Goal: Transaction & Acquisition: Book appointment/travel/reservation

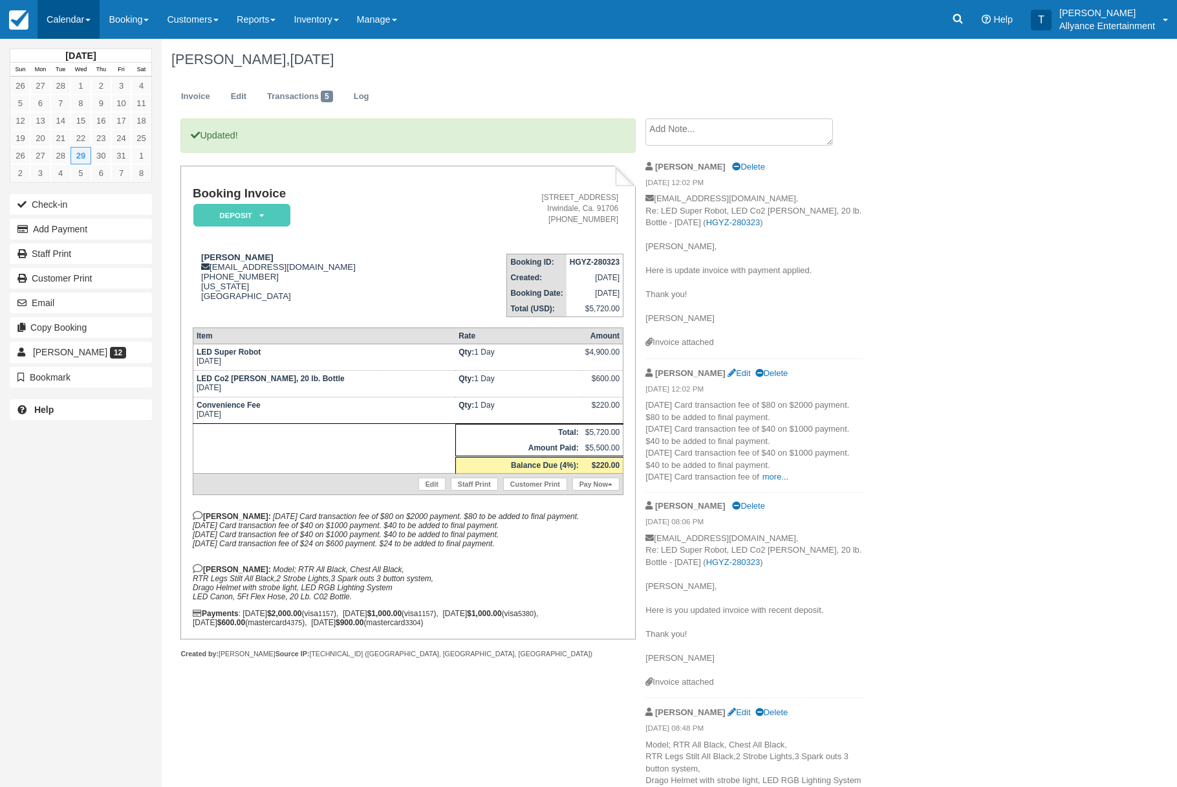
click at [69, 26] on link "Calendar" at bounding box center [69, 19] width 62 height 39
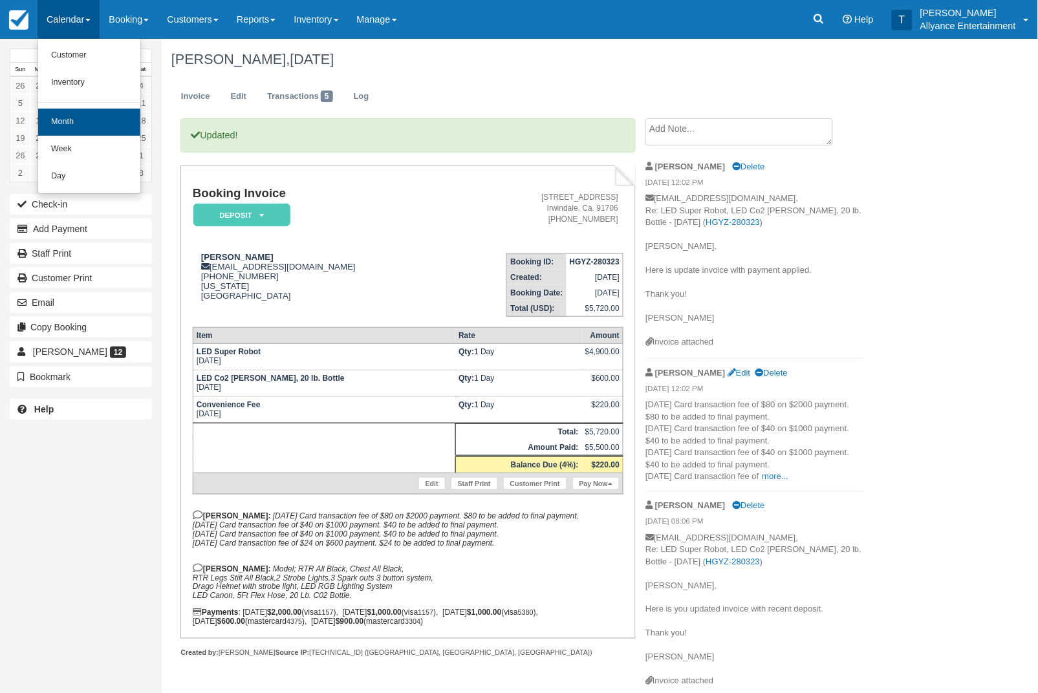
click at [75, 121] on link "Month" at bounding box center [89, 122] width 102 height 27
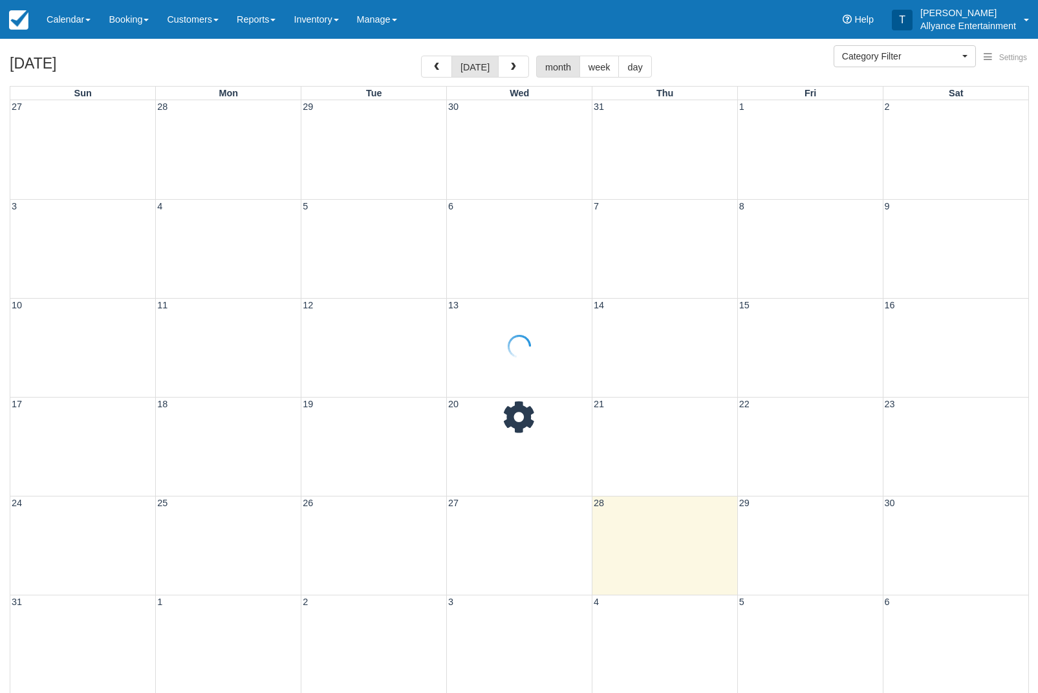
select select
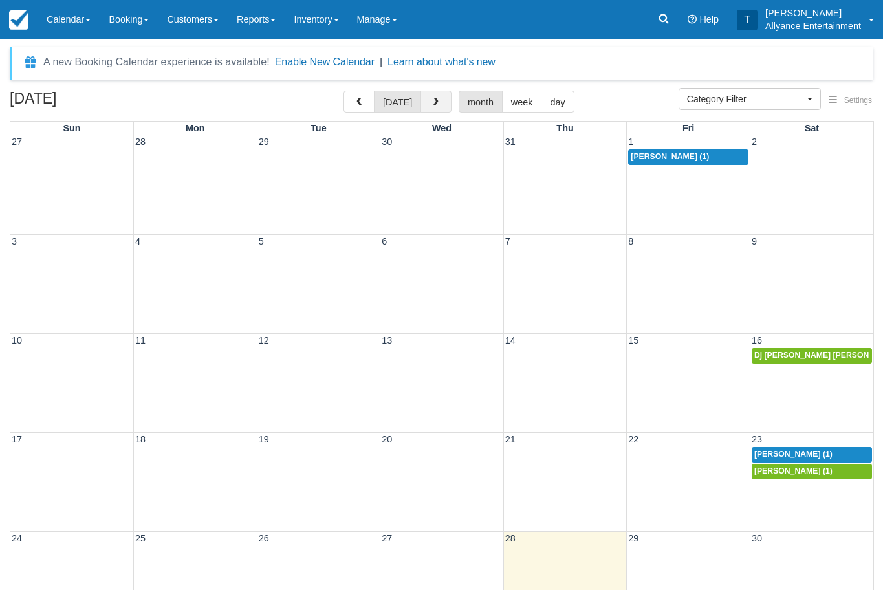
click at [431, 96] on button "button" at bounding box center [435, 102] width 31 height 22
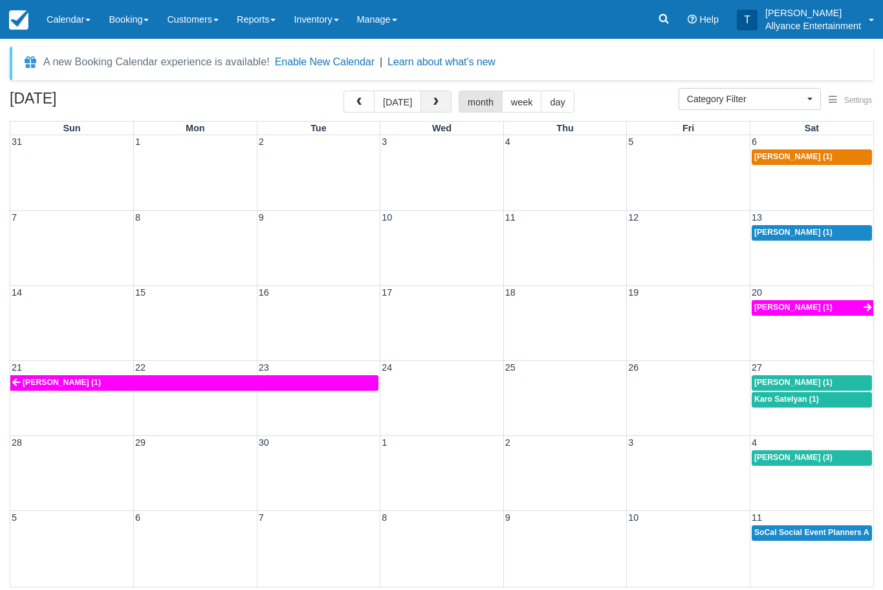
click at [431, 96] on button "button" at bounding box center [435, 102] width 31 height 22
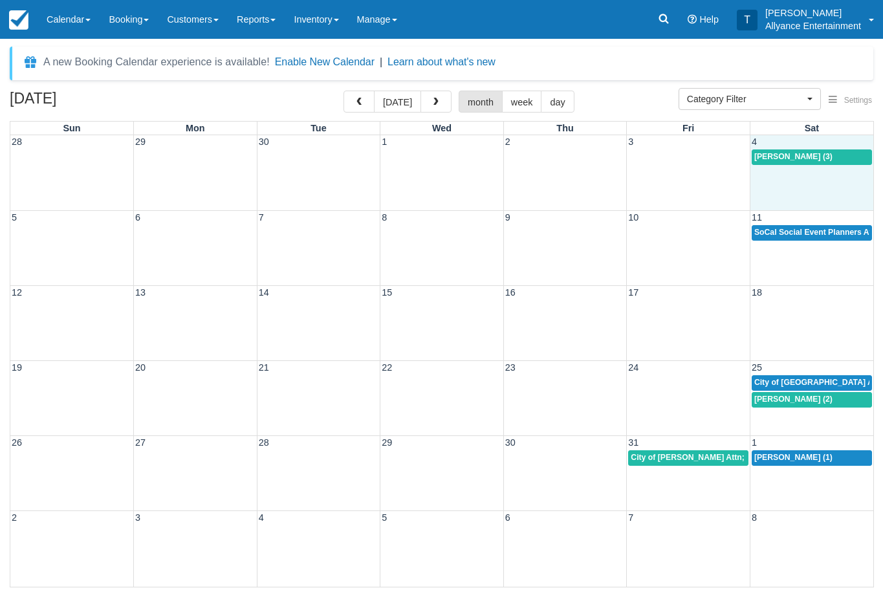
click at [783, 175] on div "28 29 30 1 2 3 4 Evelin Molina (3)" at bounding box center [441, 172] width 863 height 75
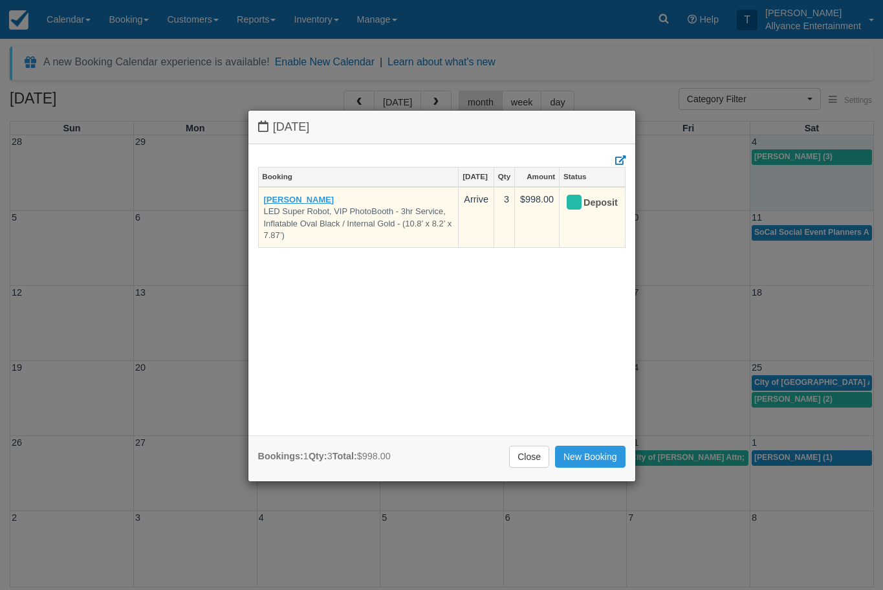
click at [297, 197] on link "Evelin Molina" at bounding box center [299, 200] width 71 height 10
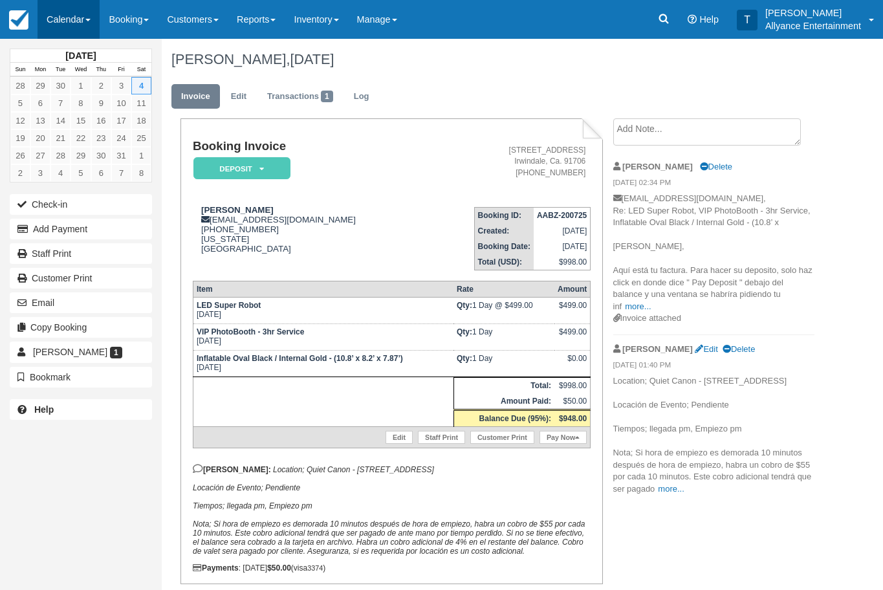
click at [61, 20] on link "Calendar" at bounding box center [69, 19] width 62 height 39
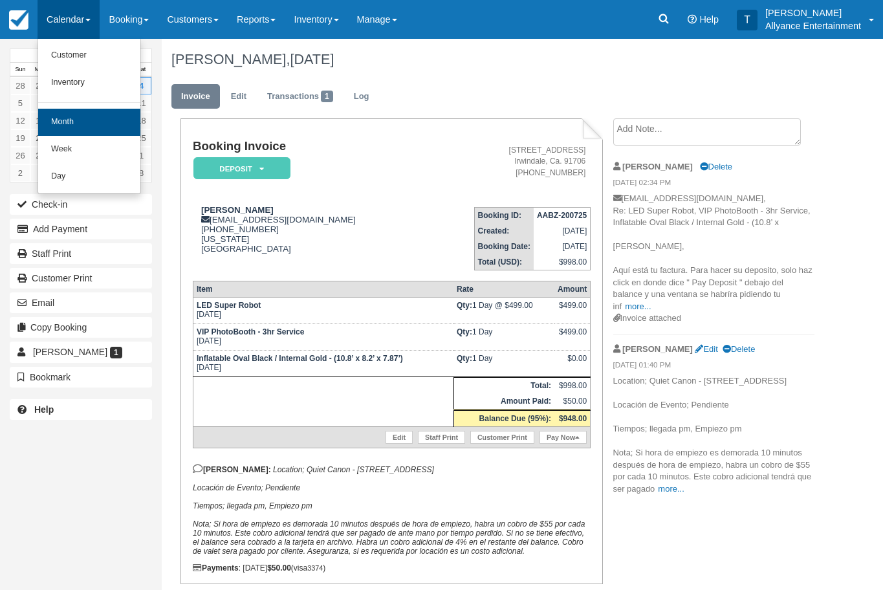
click at [71, 114] on link "Month" at bounding box center [89, 122] width 102 height 27
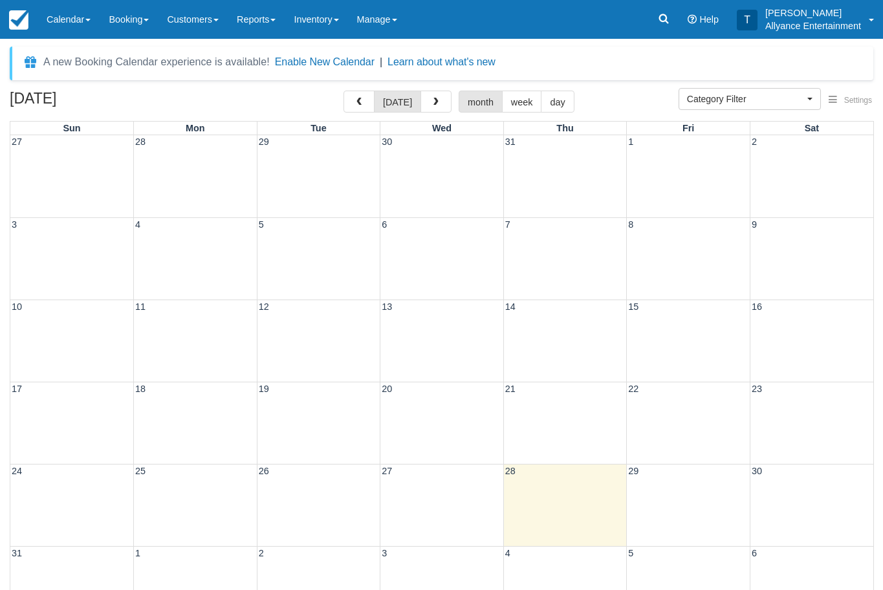
select select
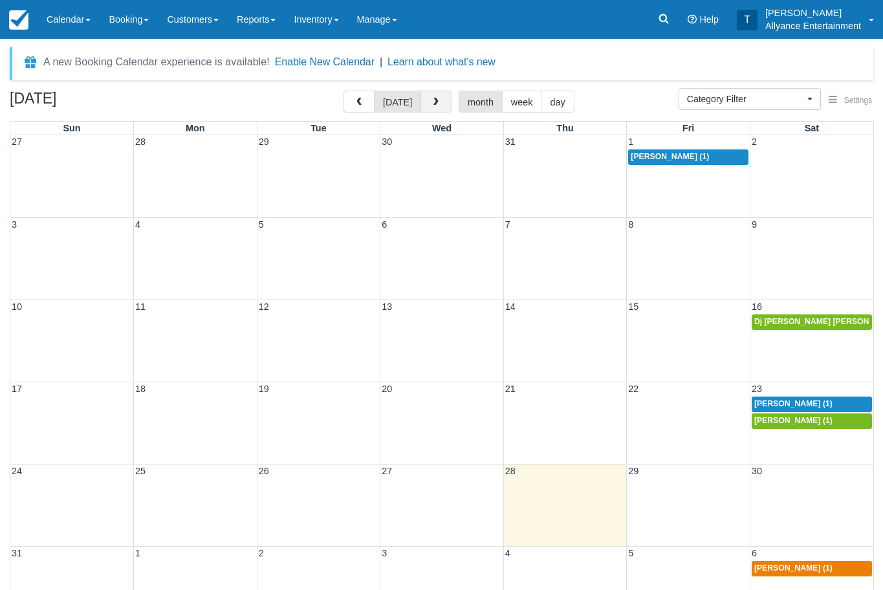
click at [430, 108] on button "button" at bounding box center [435, 102] width 31 height 22
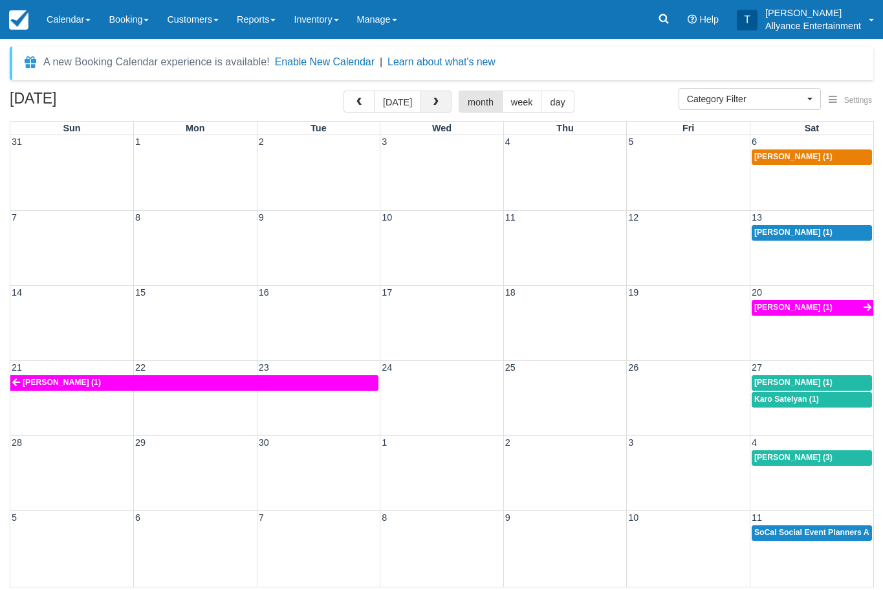
click at [430, 108] on button "button" at bounding box center [435, 102] width 31 height 22
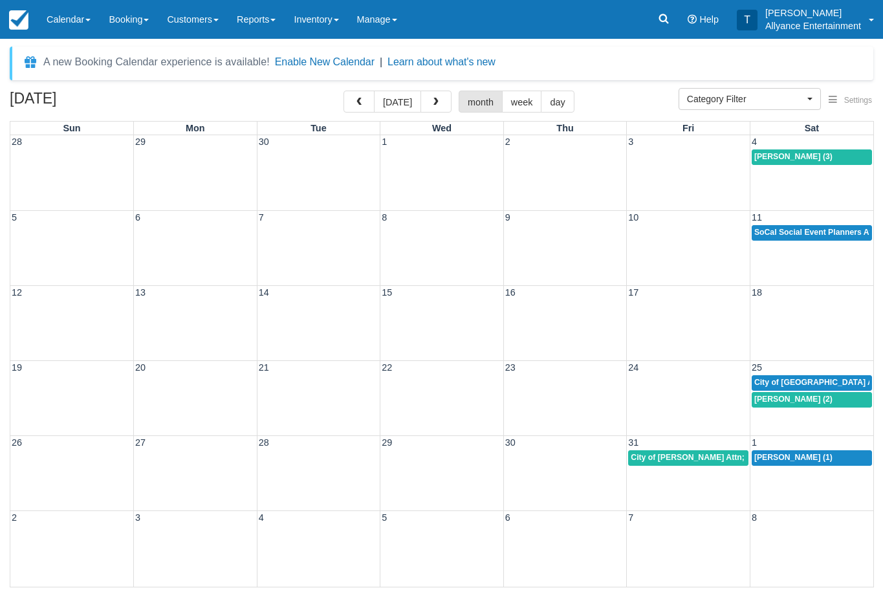
click at [774, 189] on div "28 29 30 1 2 3 4 Evelin Molina (3)" at bounding box center [441, 172] width 863 height 75
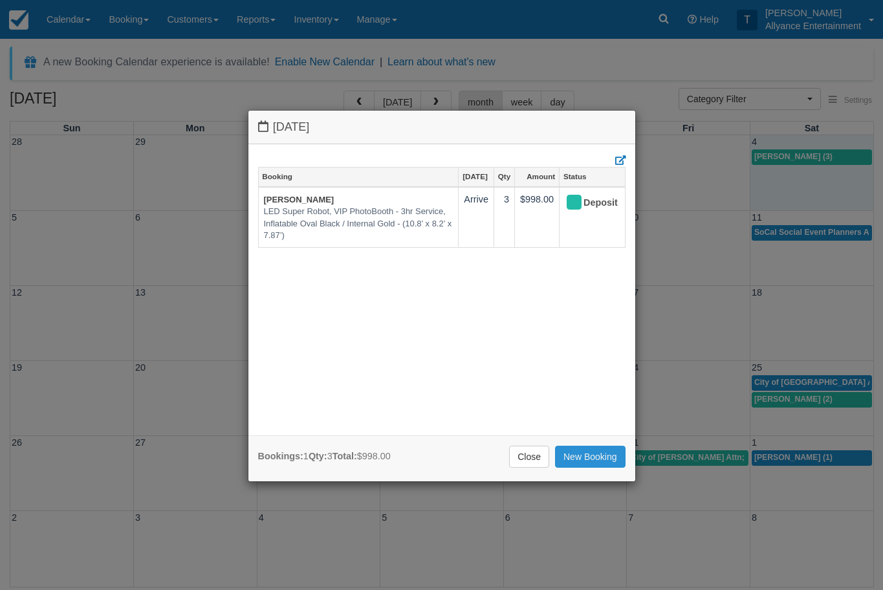
click at [585, 457] on link "New Booking" at bounding box center [590, 457] width 71 height 22
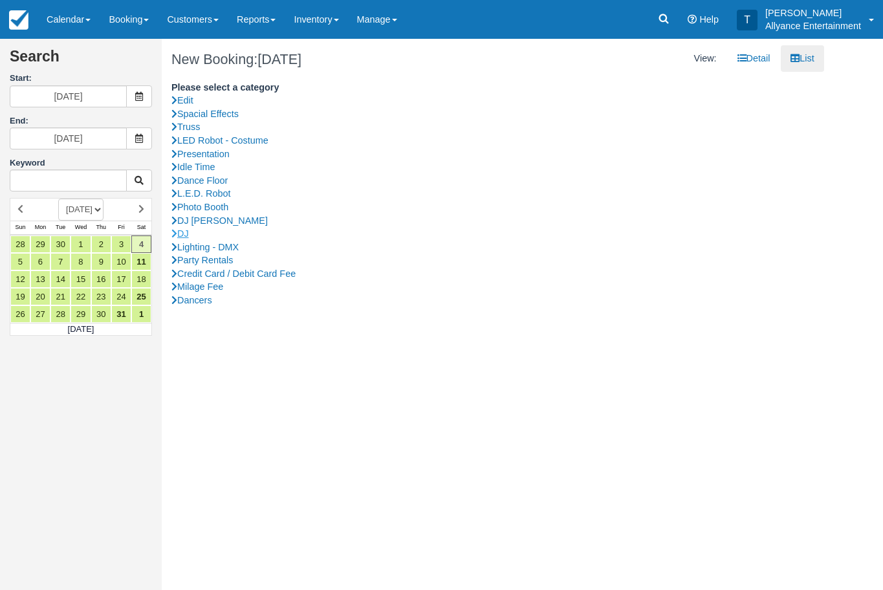
click at [188, 227] on link "DJ" at bounding box center [492, 234] width 643 height 14
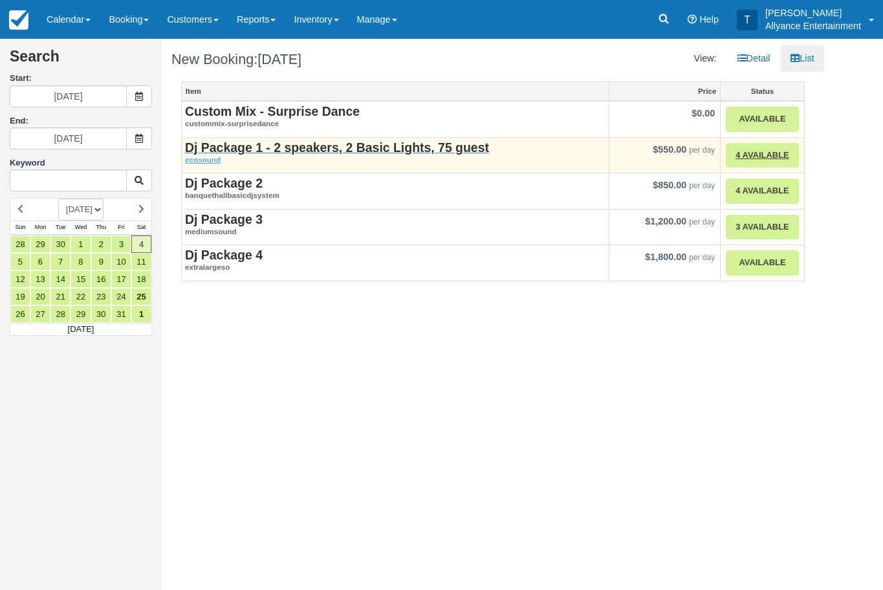
click at [241, 147] on strong "Dj Package 1 - 2 speakers, 2 Basic Lights, 75 guest" at bounding box center [337, 147] width 304 height 14
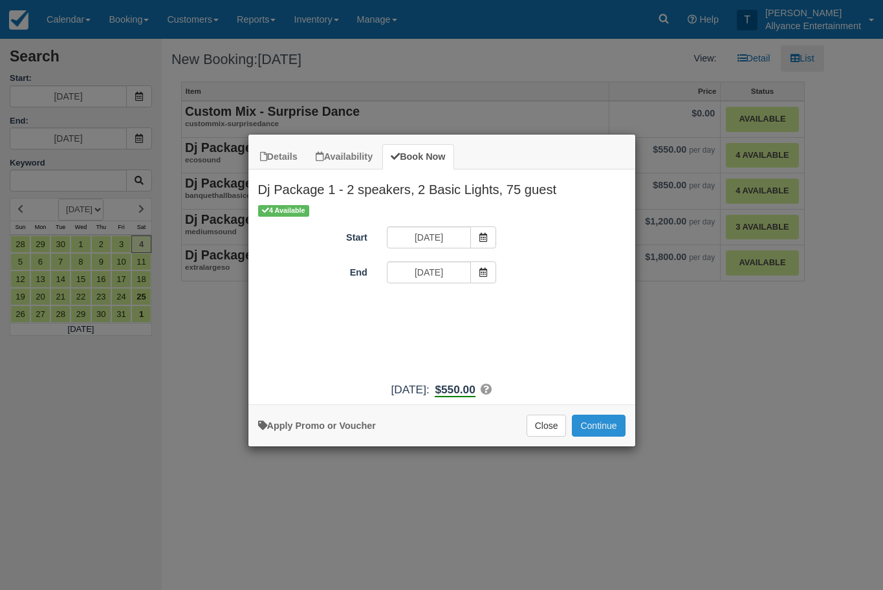
click at [592, 431] on button "Continue" at bounding box center [598, 426] width 53 height 22
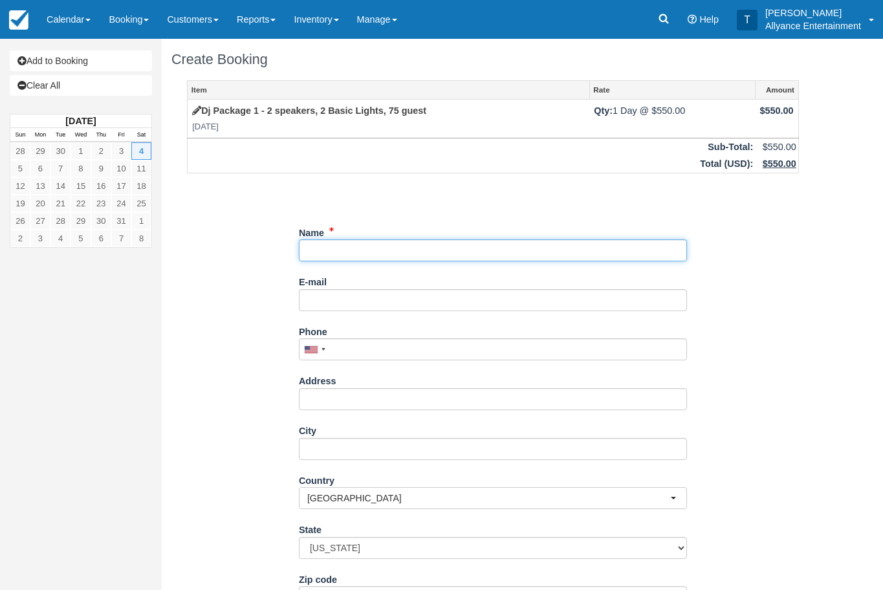
click at [344, 246] on input "Name" at bounding box center [493, 250] width 388 height 22
type input "[PERSON_NAME]"
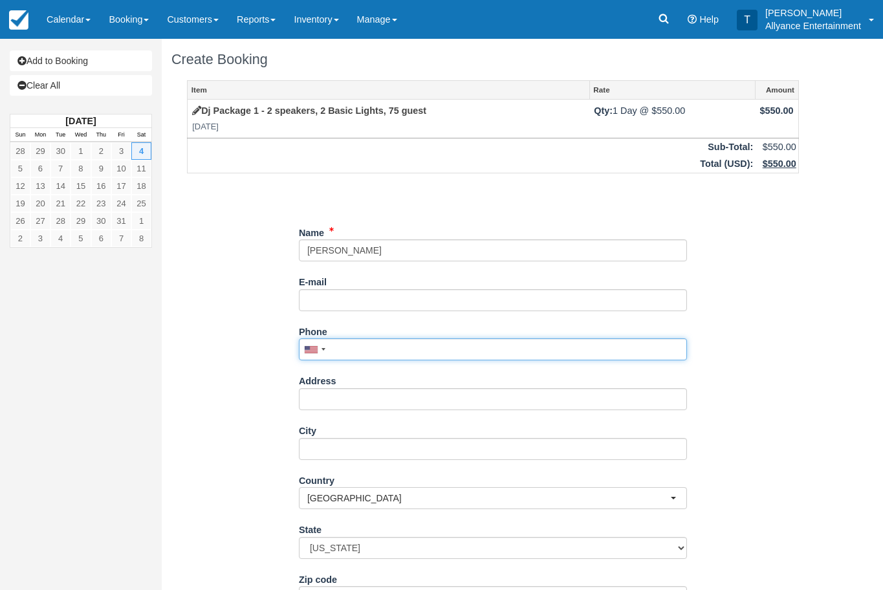
click at [347, 349] on input "Phone" at bounding box center [493, 349] width 388 height 22
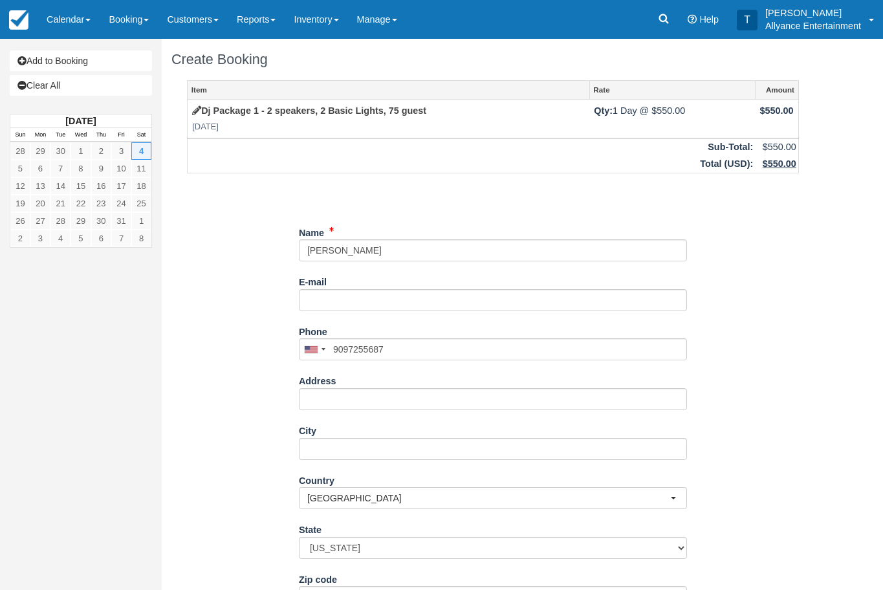
type input "[PHONE_NUMBER]"
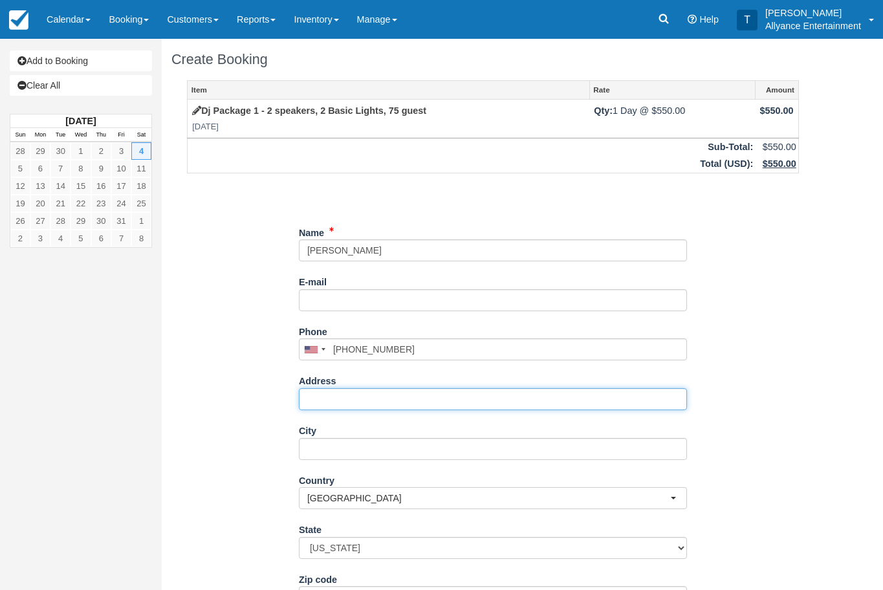
click at [314, 394] on input "Address" at bounding box center [493, 399] width 388 height 22
paste input "328 W 9th St San Bernardino, CA 92401"
drag, startPoint x: 363, startPoint y: 395, endPoint x: 487, endPoint y: 389, distance: 124.4
click at [487, 389] on input "328 W 9th St San Bernardino, CA 92401" at bounding box center [493, 399] width 388 height 22
drag, startPoint x: 363, startPoint y: 393, endPoint x: 471, endPoint y: 397, distance: 108.1
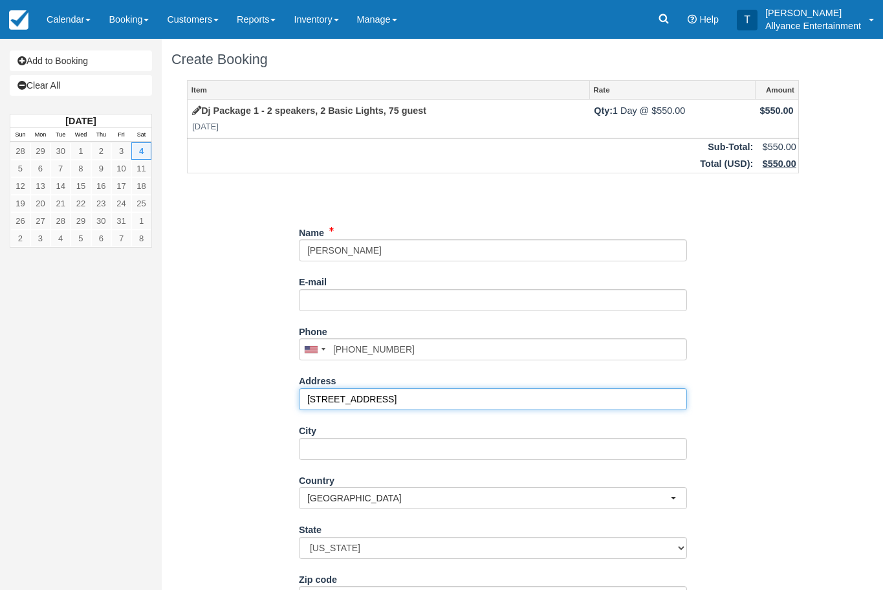
click at [471, 397] on input "328 W 9th St San Bernardino, CA 92401" at bounding box center [493, 399] width 388 height 22
type input "[STREET_ADDRESS]"
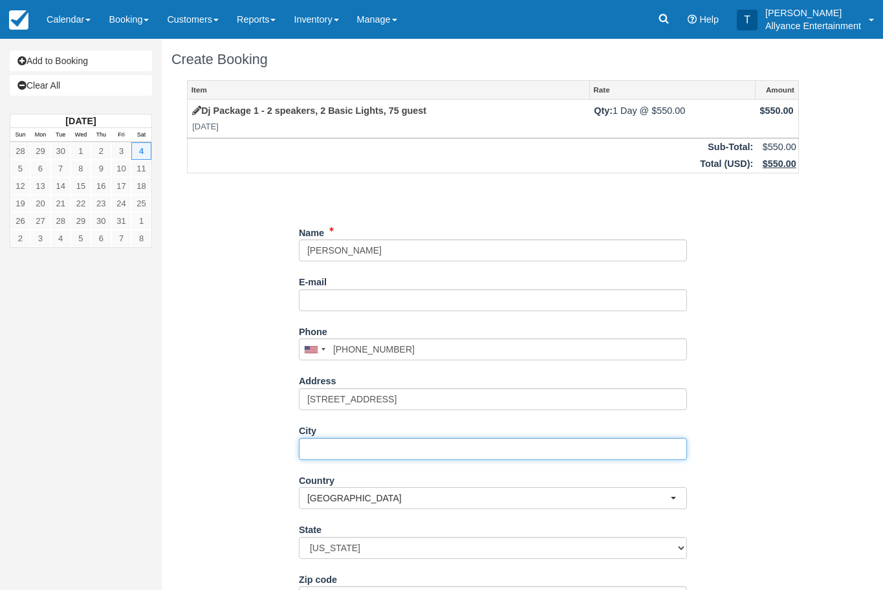
paste input "San Bernardino, CA 92401"
drag, startPoint x: 388, startPoint y: 444, endPoint x: 369, endPoint y: 444, distance: 19.4
click at [369, 444] on input "San Bernardino, CA 92401" at bounding box center [493, 449] width 388 height 22
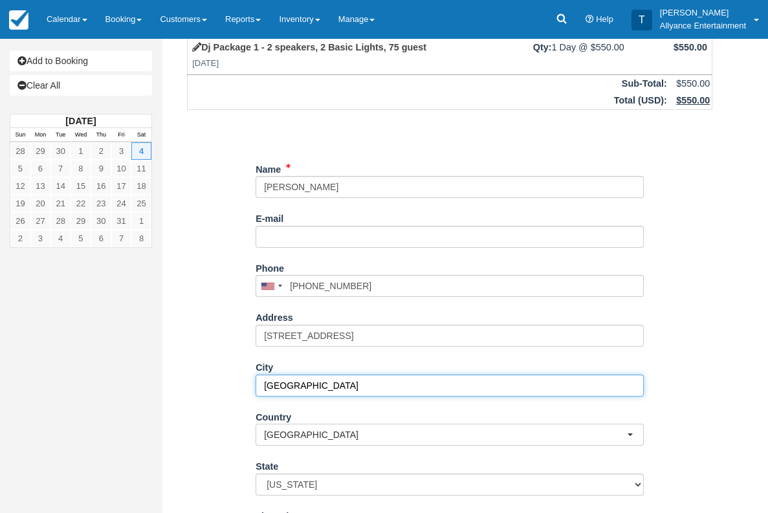
scroll to position [78, 0]
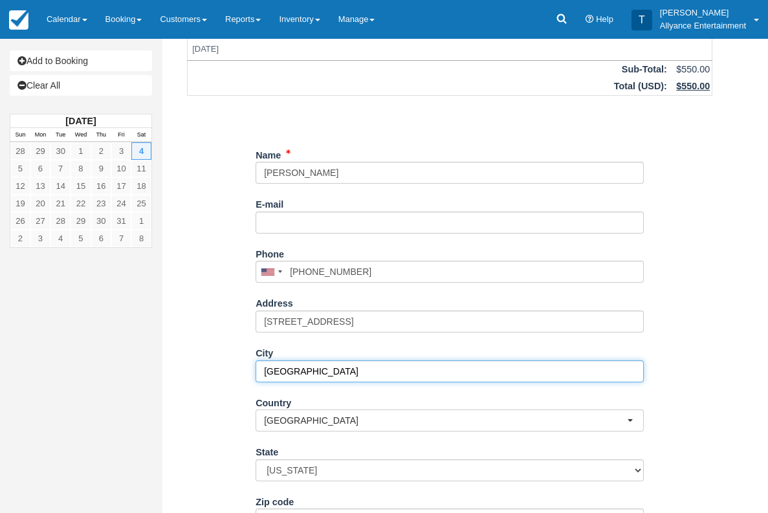
type input "San Bernardino"
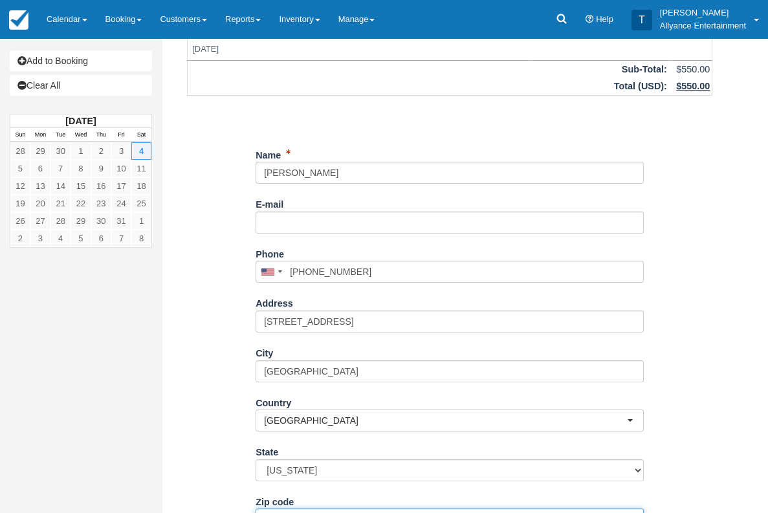
scroll to position [85, 0]
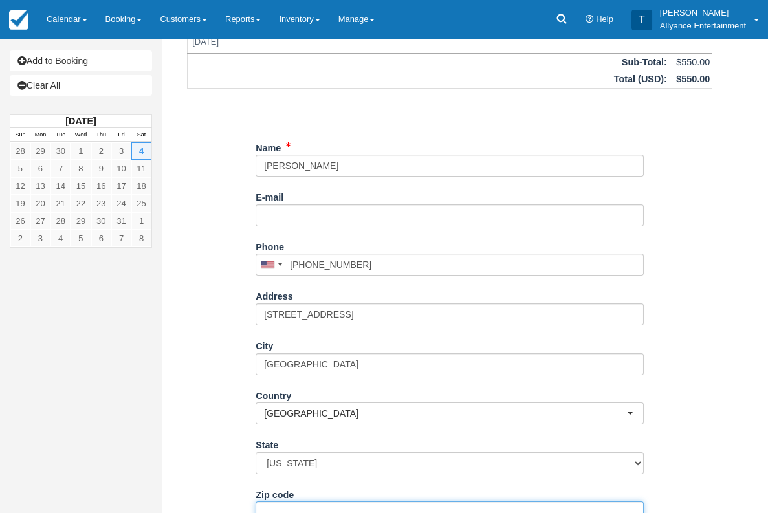
paste input "92401"
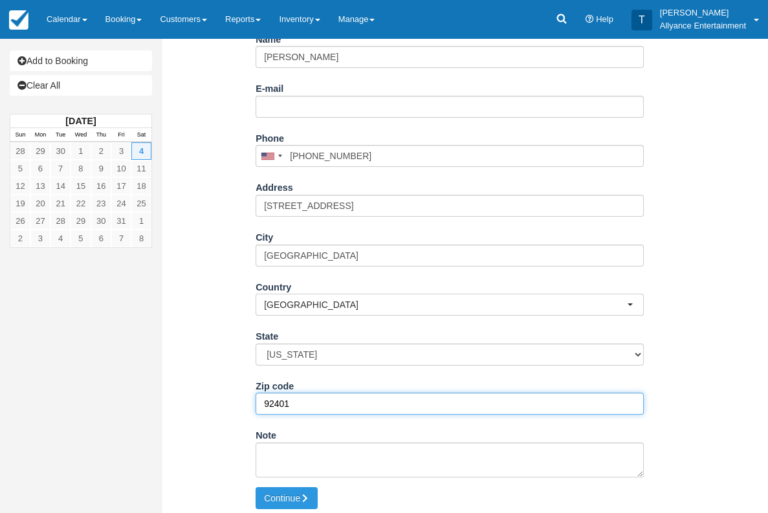
scroll to position [193, 0]
type input "92401"
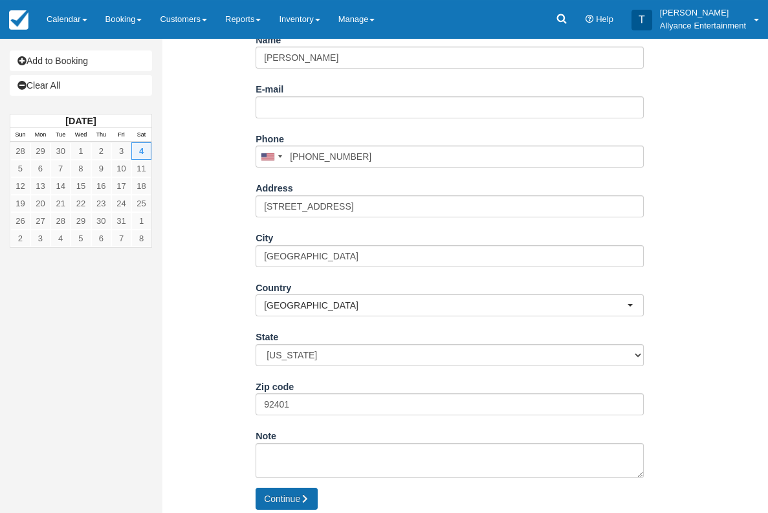
click at [288, 492] on button "Continue" at bounding box center [286, 499] width 62 height 22
type input "+19097255687"
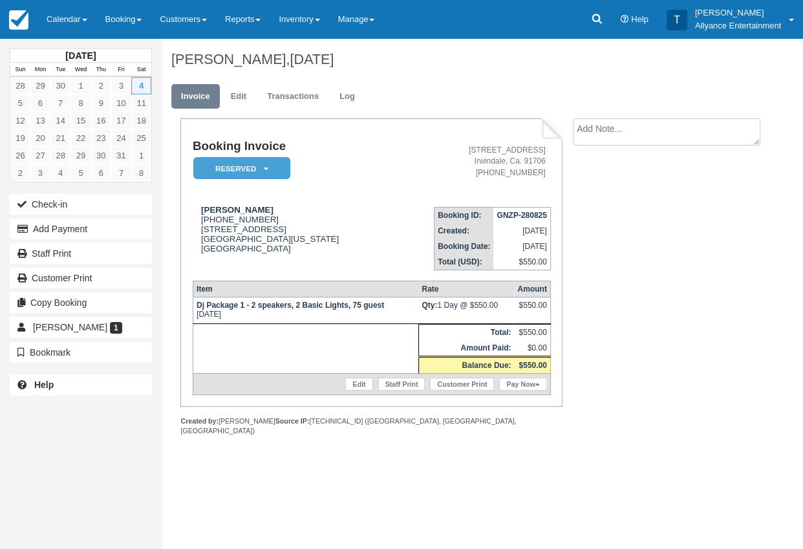
click at [620, 129] on textarea at bounding box center [667, 131] width 188 height 27
click at [237, 94] on link "Edit" at bounding box center [238, 96] width 35 height 25
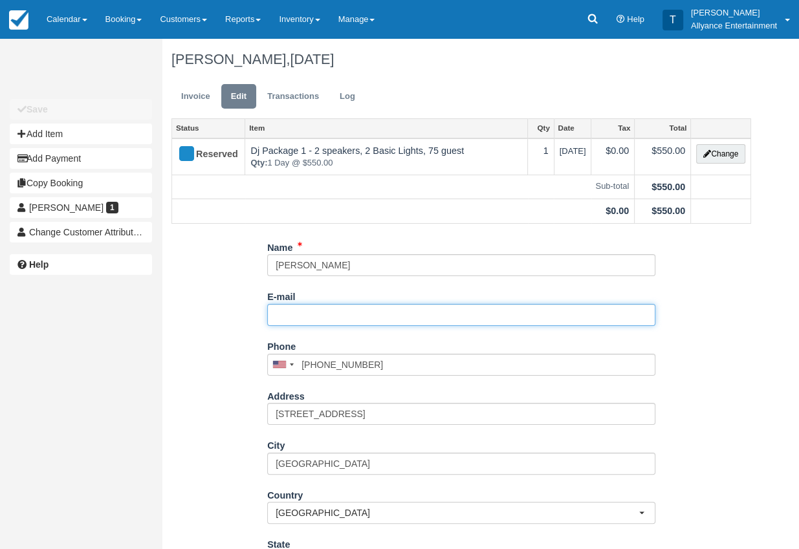
click at [296, 313] on input "E-mail" at bounding box center [461, 315] width 388 height 22
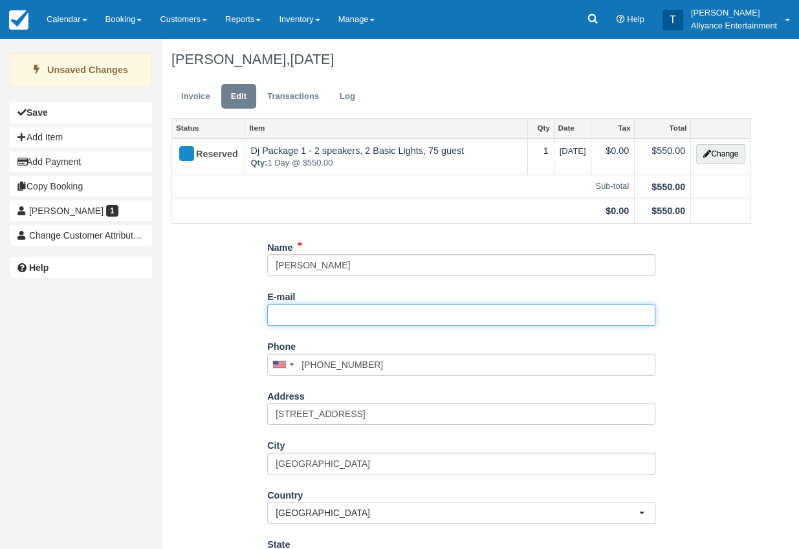
click at [292, 310] on input "E-mail" at bounding box center [461, 315] width 388 height 22
paste input "[EMAIL_ADDRESS][DOMAIN_NAME]"
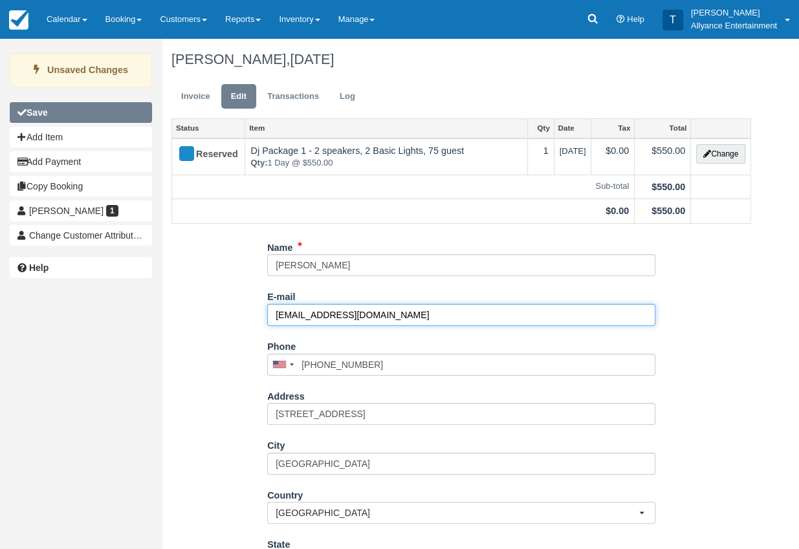
type input "[EMAIL_ADDRESS][DOMAIN_NAME]"
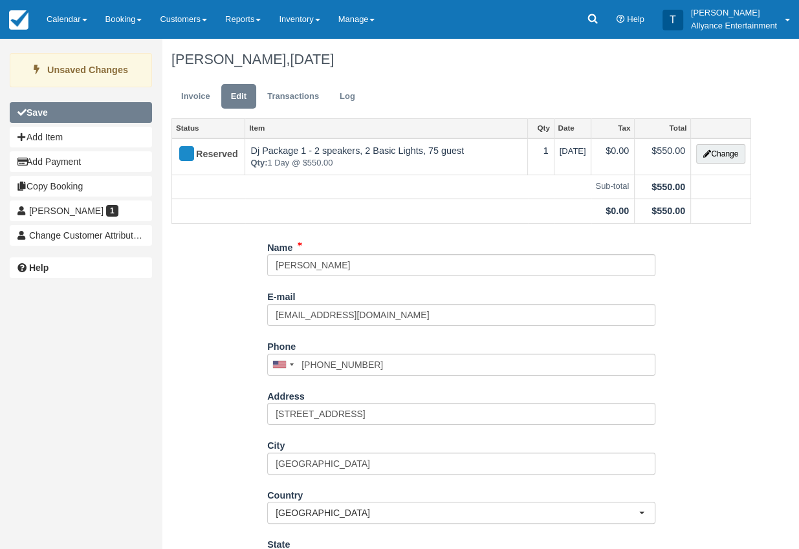
click at [107, 113] on button "Save" at bounding box center [81, 112] width 142 height 21
type input "[PHONE_NUMBER]"
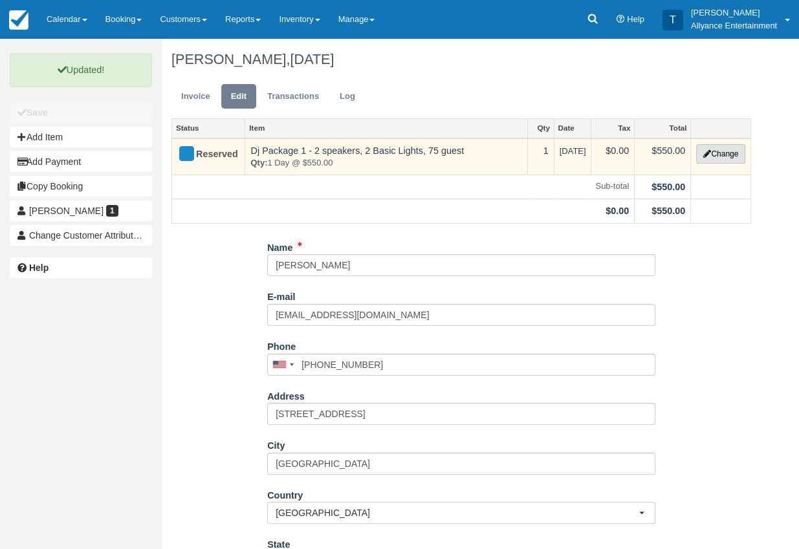
click at [723, 154] on button "Change" at bounding box center [720, 153] width 49 height 19
select select "2"
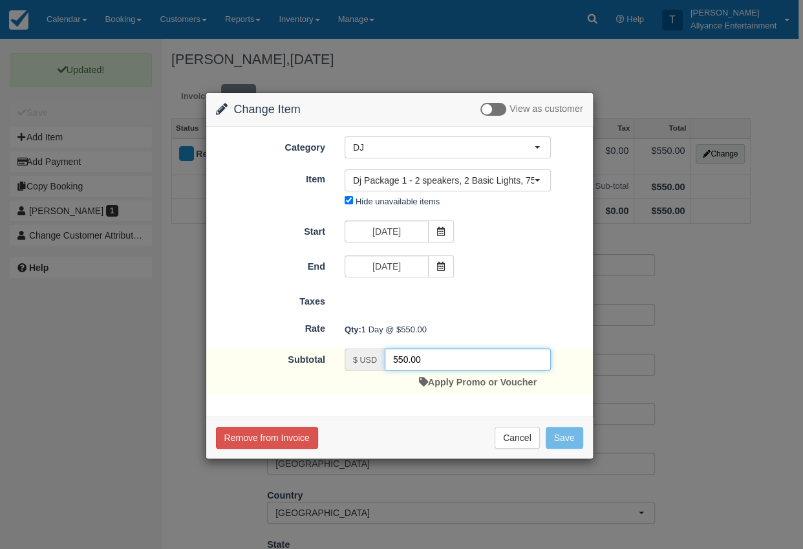
drag, startPoint x: 405, startPoint y: 356, endPoint x: 390, endPoint y: 354, distance: 15.0
click at [390, 354] on input "550.00" at bounding box center [468, 360] width 166 height 22
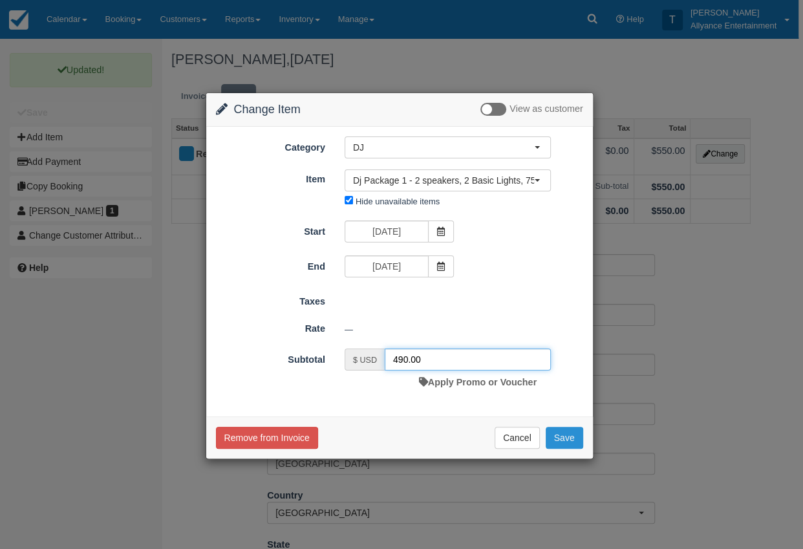
type input "490.00"
click at [569, 433] on button "Save" at bounding box center [565, 438] width 38 height 22
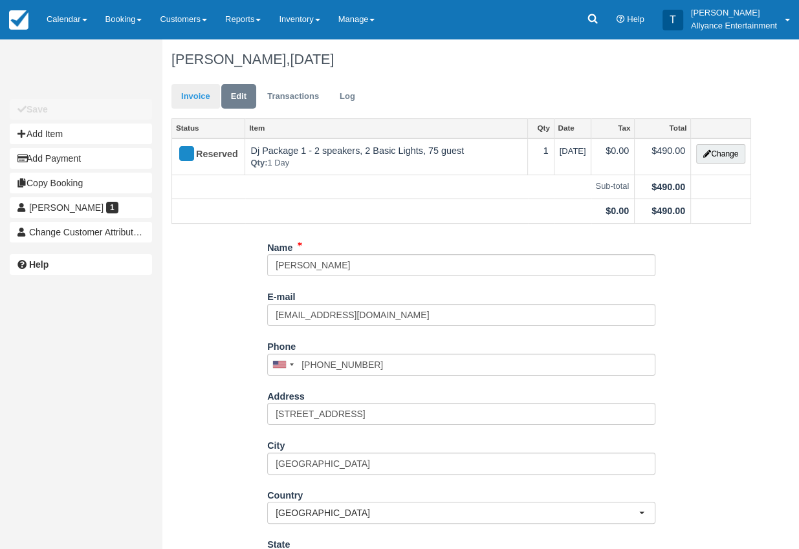
click at [195, 96] on link "Invoice" at bounding box center [195, 96] width 49 height 25
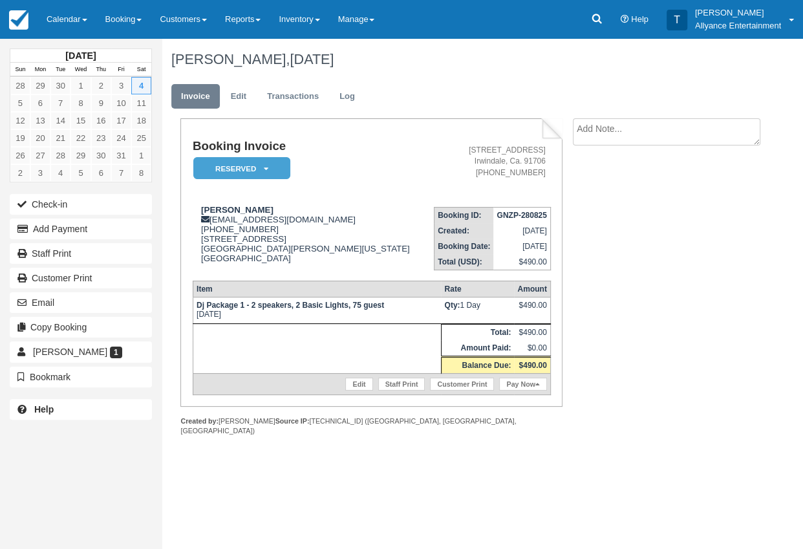
click at [623, 129] on textarea at bounding box center [667, 131] width 188 height 27
click at [626, 144] on textarea at bounding box center [667, 154] width 188 height 72
paste textarea "Locación de Evento; Tiempos; llegada pm, Empiezo pm"
click at [670, 129] on textarea "Locación de Evento; Tiempos; llegada pm, Empiezo pm" at bounding box center [667, 154] width 188 height 72
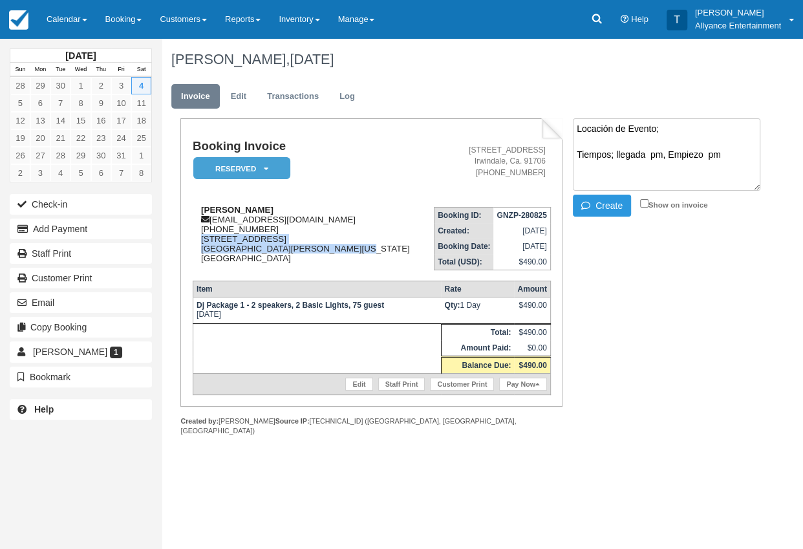
drag, startPoint x: 199, startPoint y: 239, endPoint x: 332, endPoint y: 246, distance: 132.8
click at [332, 246] on div "Blanca Camungia [EMAIL_ADDRESS][DOMAIN_NAME] [PHONE_NUMBER] [STREET_ADDRESS][PE…" at bounding box center [309, 234] width 233 height 58
copy div "[STREET_ADDRESS][PERSON_NAME][US_STATE]"
click at [674, 131] on textarea "Locación de Evento; Tiempos; llegada pm, Empiezo pm" at bounding box center [667, 154] width 188 height 72
paste textarea "[STREET_ADDRESS][PERSON_NAME][US_STATE]"
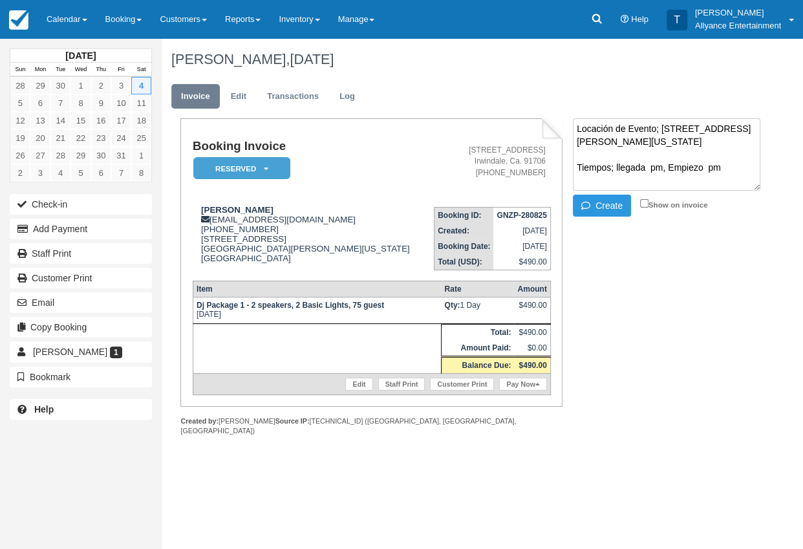
click at [703, 166] on textarea "Locación de Evento; [STREET_ADDRESS][PERSON_NAME][US_STATE] Tiempos; llegada pm…" at bounding box center [667, 154] width 188 height 72
click at [737, 166] on textarea "Locación de Evento; [STREET_ADDRESS][PERSON_NAME][US_STATE] Tiempos; llegada 5 …" at bounding box center [667, 154] width 188 height 72
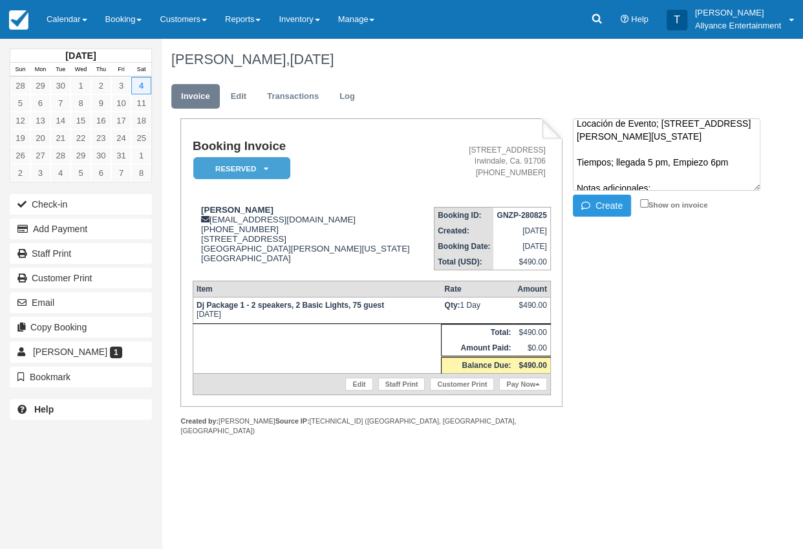
click at [741, 158] on textarea "Locación de Evento; [STREET_ADDRESS][PERSON_NAME][US_STATE] Tiempos; llegada 5 …" at bounding box center [667, 154] width 188 height 72
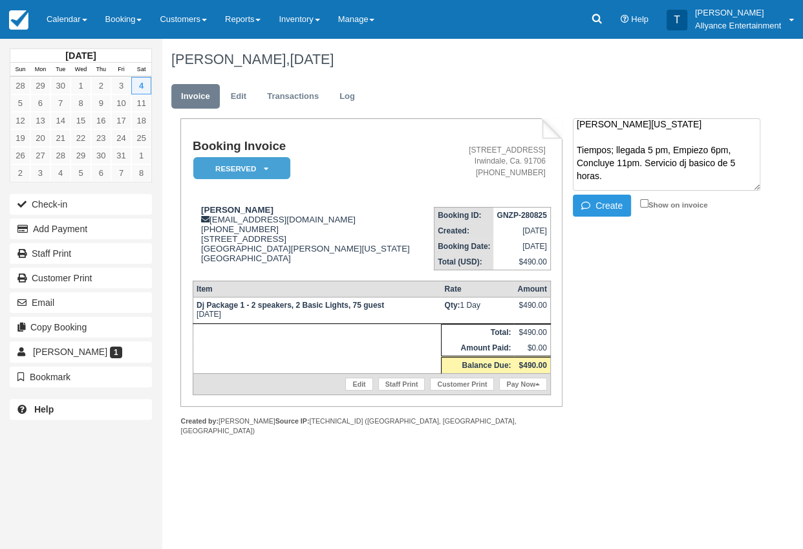
scroll to position [30, 0]
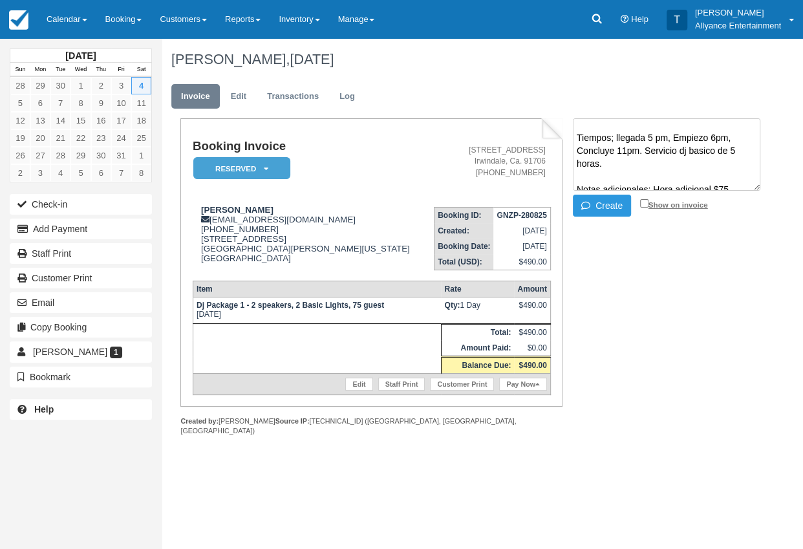
type textarea "Locación de Evento; [STREET_ADDRESS][PERSON_NAME][US_STATE] Tiempos; llegada 5 …"
click at [646, 202] on input "Show on invoice" at bounding box center [644, 203] width 8 height 8
checkbox input "true"
click at [605, 197] on button "Create" at bounding box center [602, 206] width 58 height 22
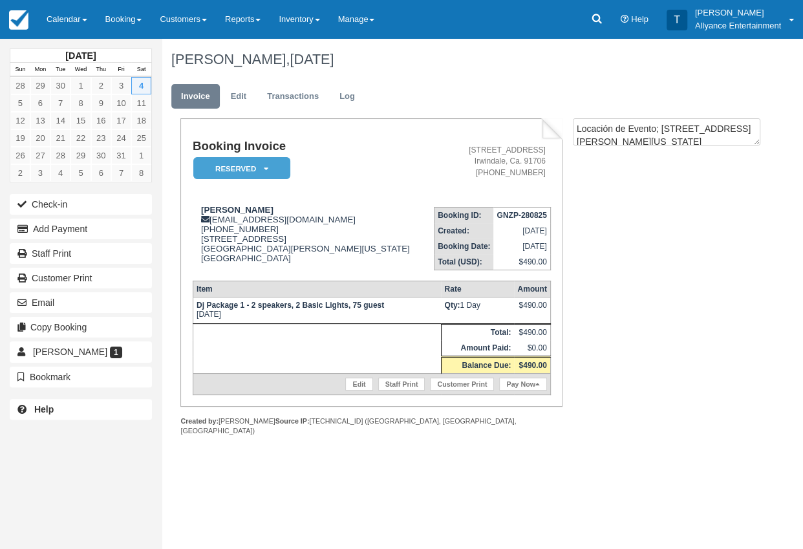
scroll to position [0, 0]
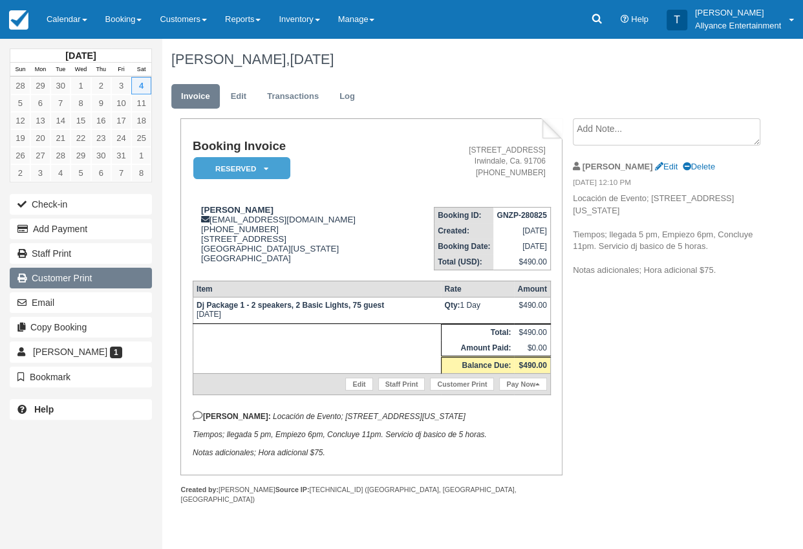
click at [105, 272] on link "Customer Print" at bounding box center [81, 278] width 142 height 21
